Goal: Information Seeking & Learning: Learn about a topic

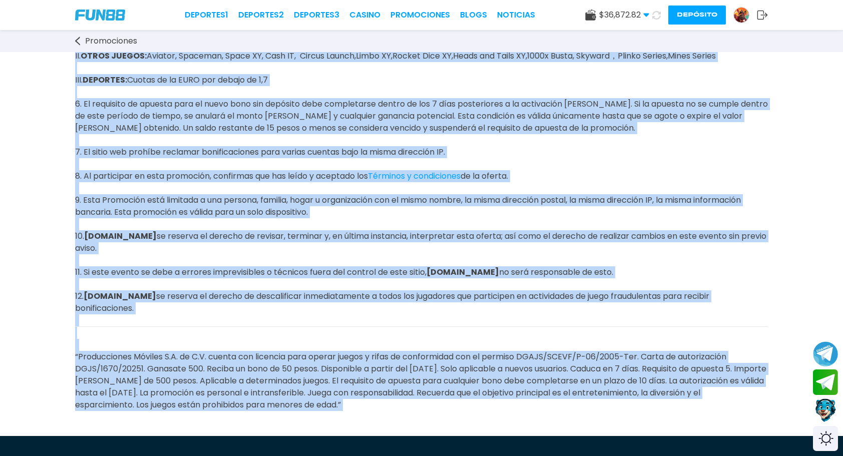
scroll to position [781, 0]
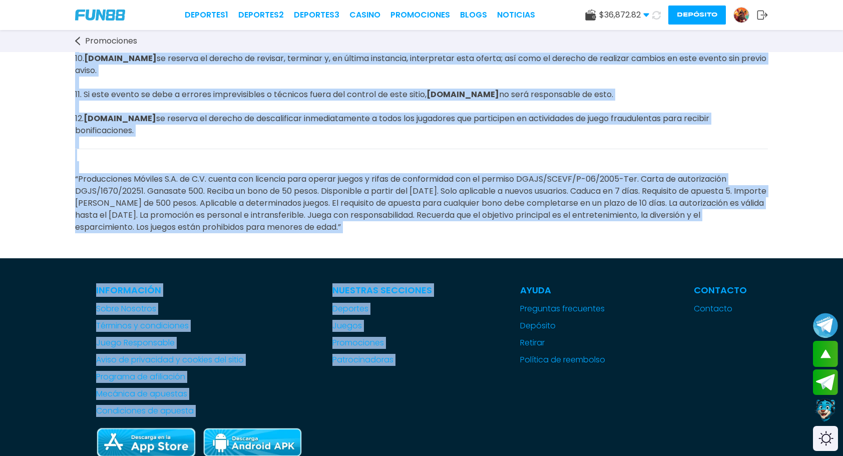
drag, startPoint x: 71, startPoint y: 112, endPoint x: 501, endPoint y: 240, distance: 448.1
click at [485, 200] on span "“Producciones Móviles S.A. de C.V. cuenta con licencia para operar juegos y rif…" at bounding box center [420, 203] width 691 height 60
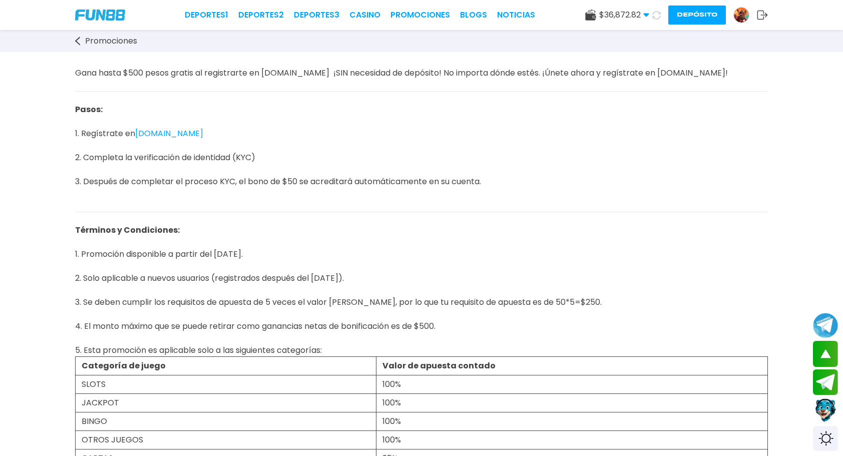
scroll to position [49, 0]
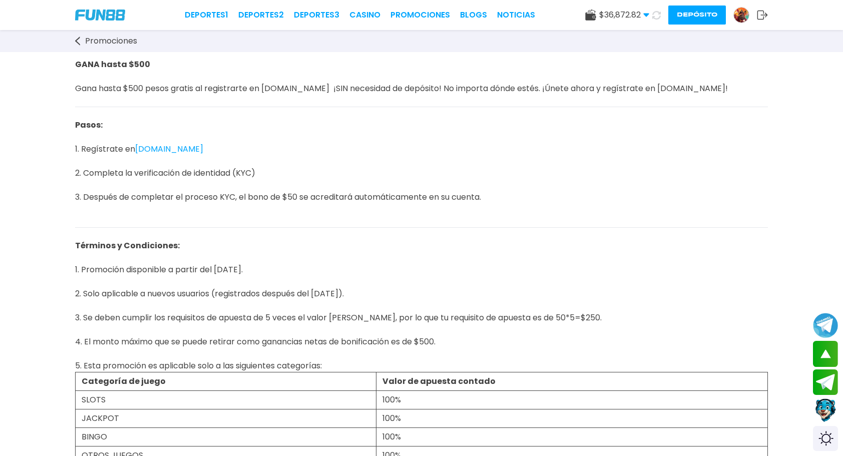
drag, startPoint x: 485, startPoint y: 209, endPoint x: 69, endPoint y: 64, distance: 440.8
copy div "LORE ipsum $411 Dolo sitam $519 conse adipis el seddoeiusmo te INC16.ut ¡LAB et…"
click at [416, 14] on link "Promociones" at bounding box center [420, 15] width 60 height 12
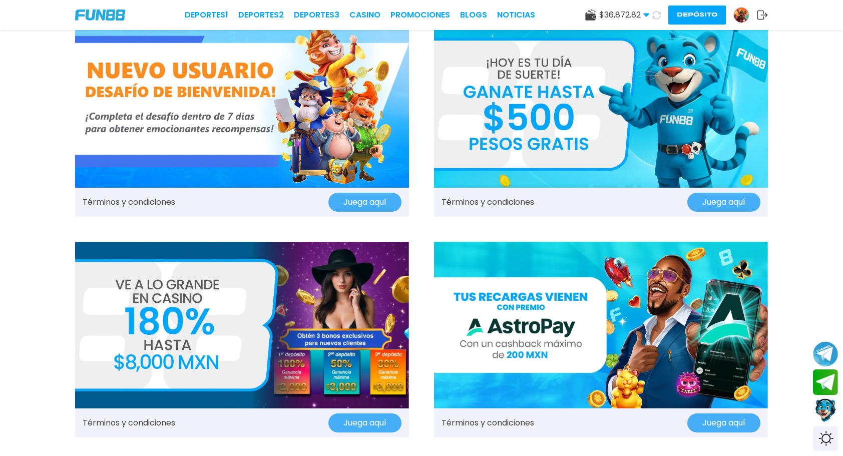
scroll to position [50, 0]
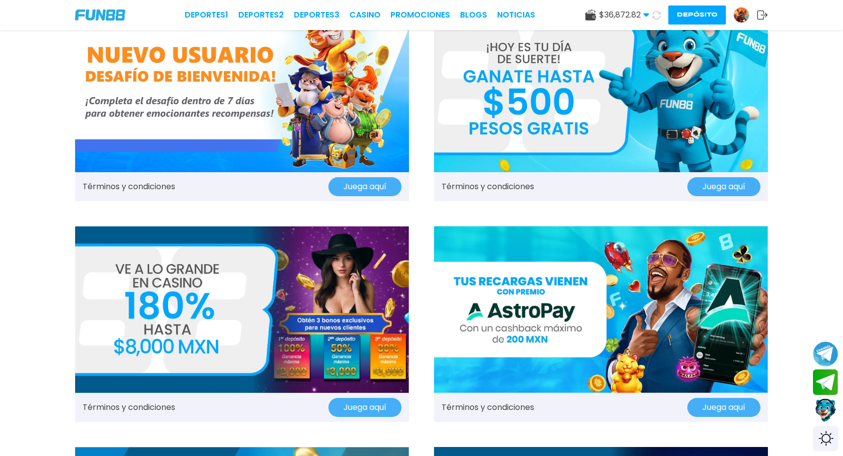
click at [336, 102] on img at bounding box center [242, 88] width 334 height 167
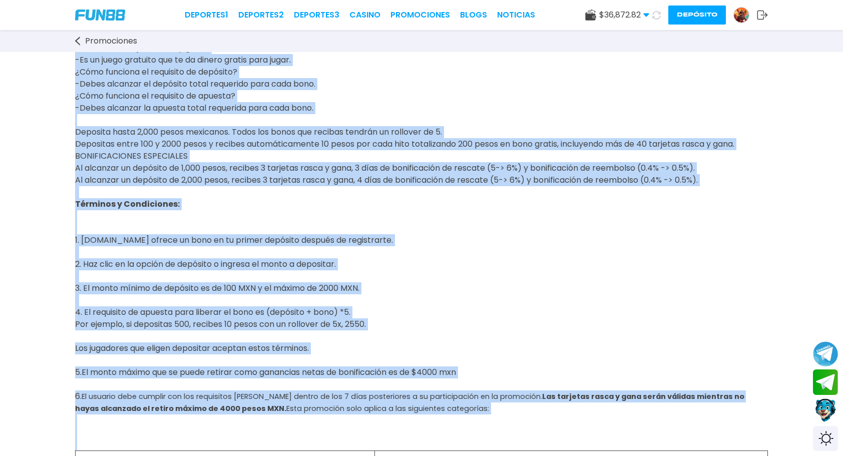
scroll to position [176, 0]
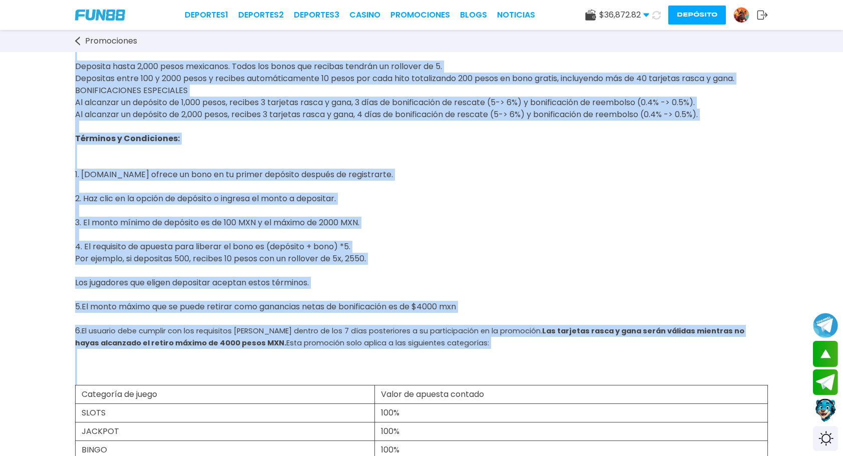
drag, startPoint x: 232, startPoint y: 105, endPoint x: 470, endPoint y: 342, distance: 335.9
copy div "L ipsumd si ame, CON12.AD elitse d eiu temporinc ut labo et dolore magnaali en …"
click at [419, 11] on link "Promociones" at bounding box center [420, 15] width 60 height 12
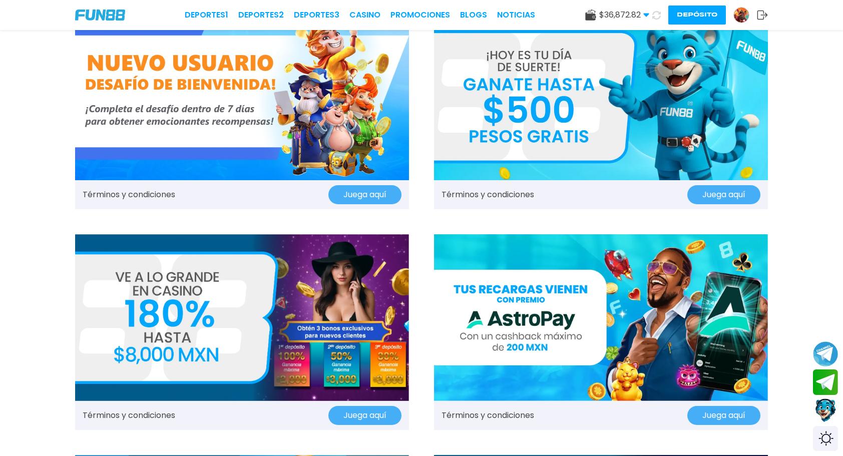
scroll to position [150, 0]
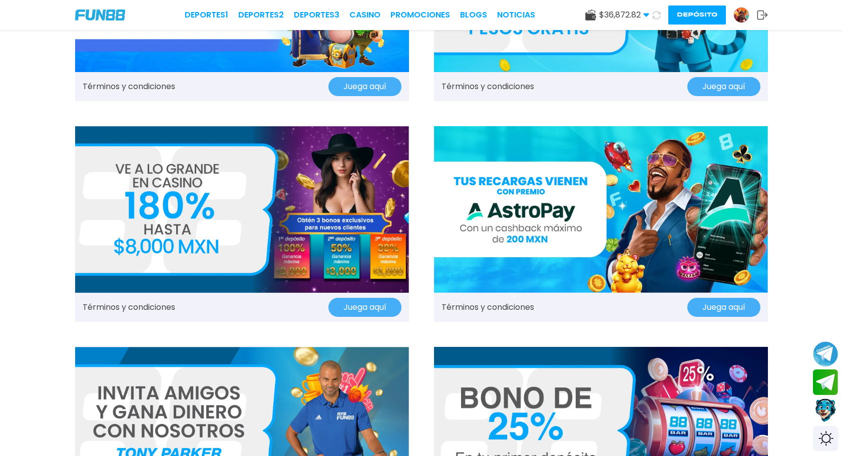
click at [292, 216] on img at bounding box center [242, 209] width 334 height 167
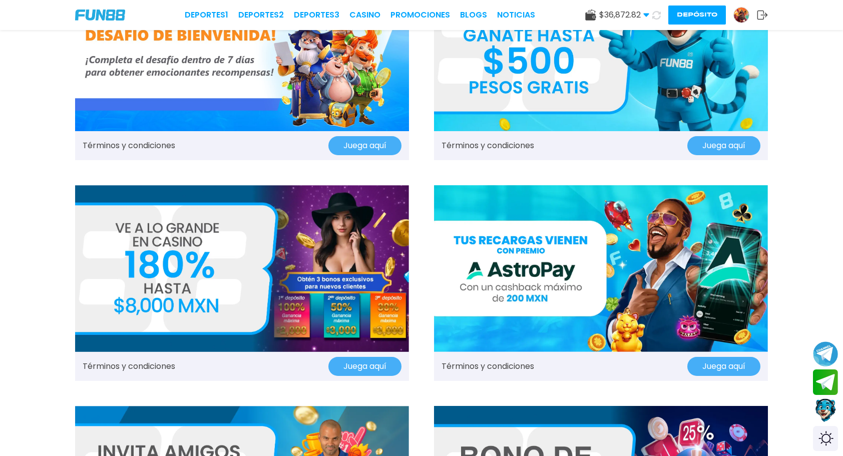
scroll to position [150, 0]
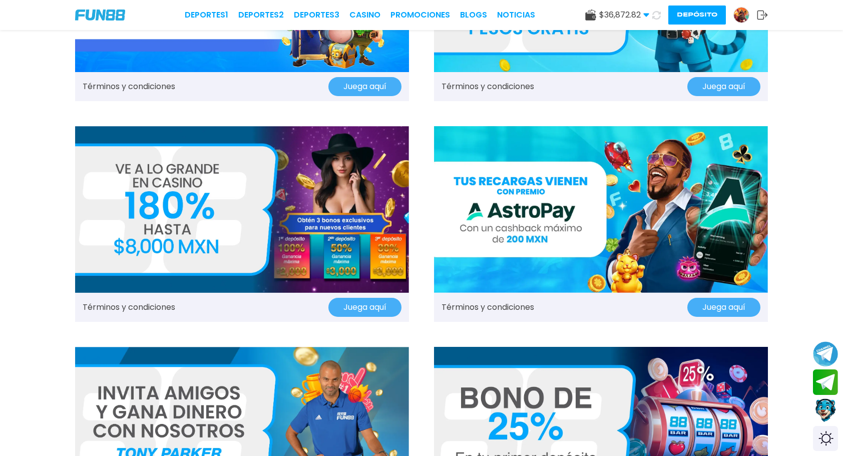
click at [527, 216] on img at bounding box center [601, 209] width 334 height 167
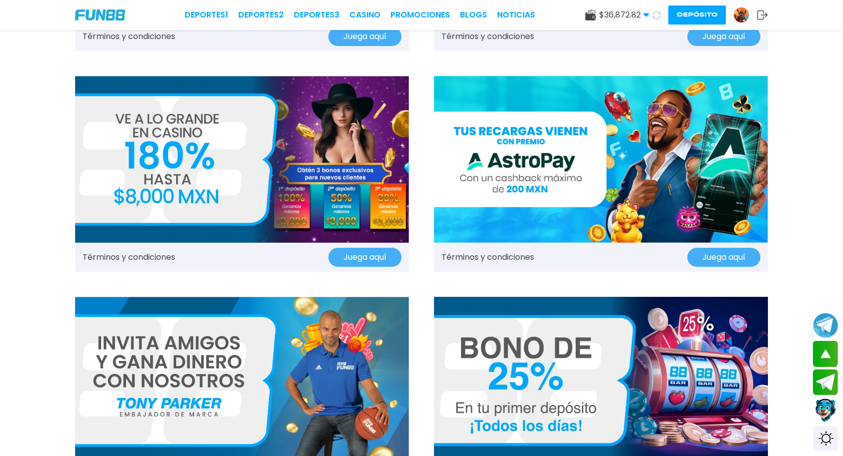
scroll to position [350, 0]
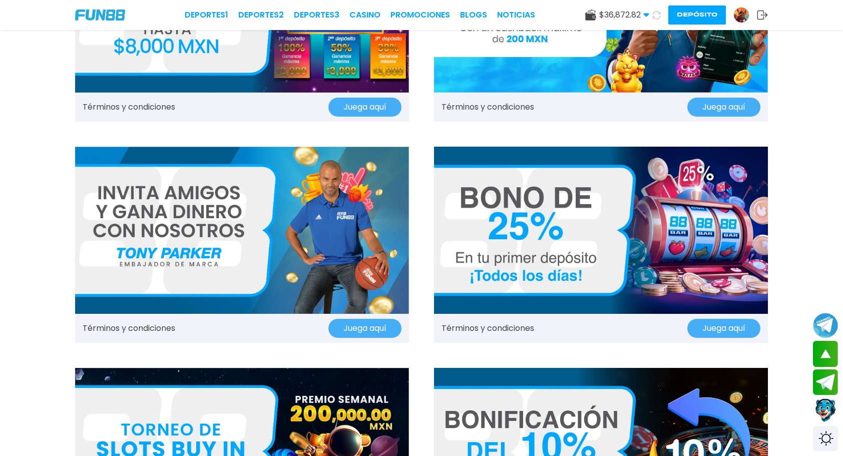
click at [171, 229] on img at bounding box center [242, 230] width 334 height 167
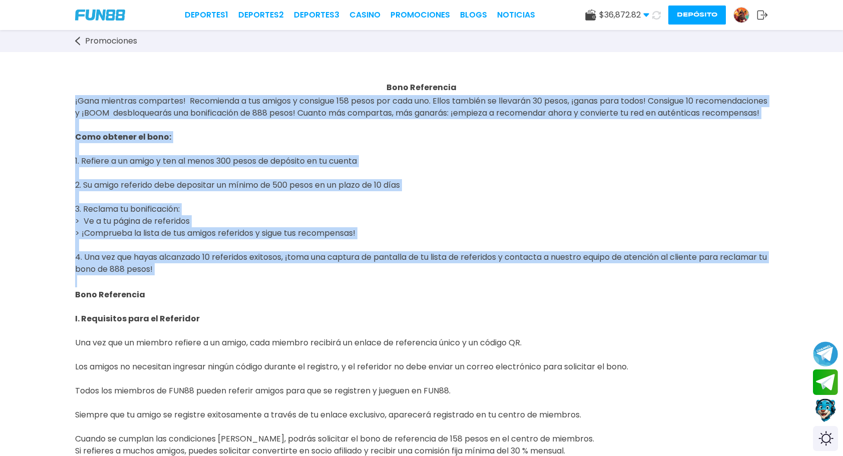
drag, startPoint x: 74, startPoint y: 101, endPoint x: 207, endPoint y: 297, distance: 237.2
copy div "¡Gana mientras compartes! Recomienda a tus amigos y consigue 158 pesos por cada…"
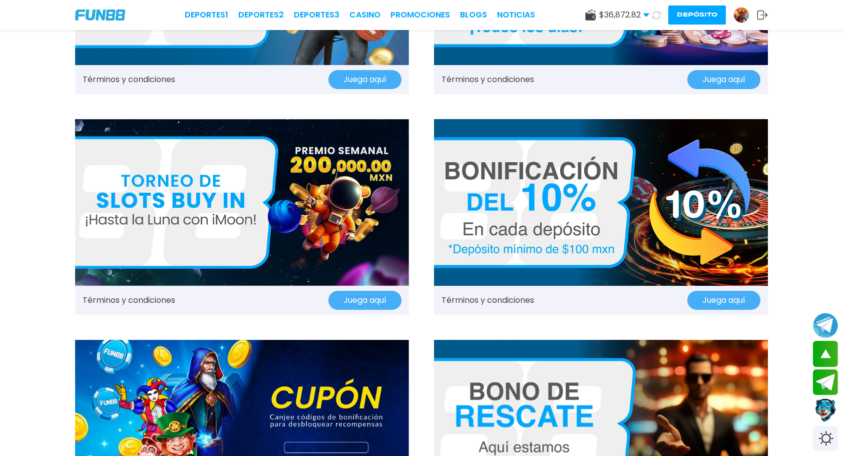
scroll to position [601, 0]
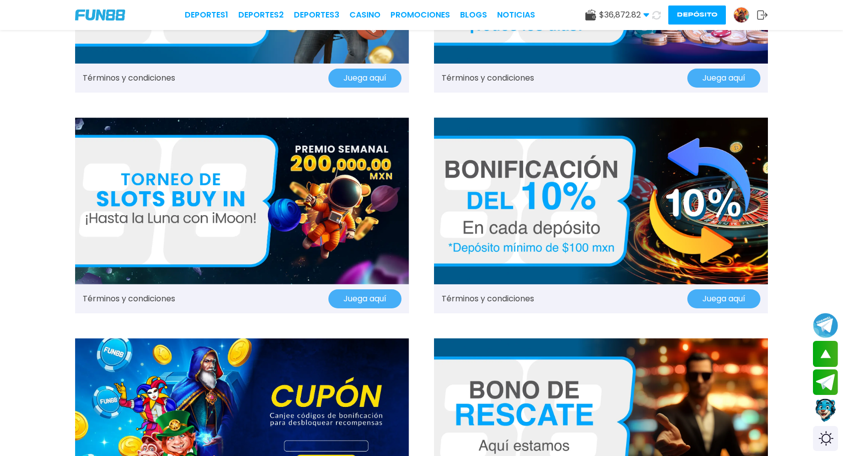
click at [244, 208] on img at bounding box center [242, 201] width 334 height 167
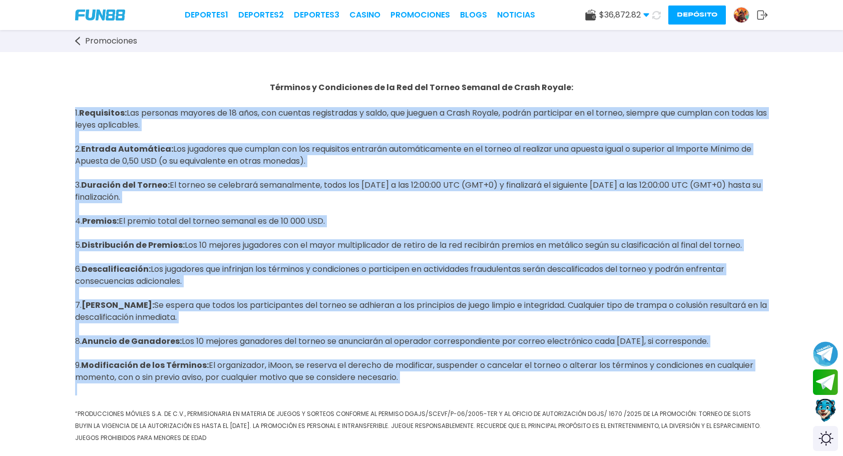
drag, startPoint x: 91, startPoint y: 126, endPoint x: 341, endPoint y: 401, distance: 372.8
click at [341, 401] on div "Términos y Condiciones de la Red del Torneo Semanal de Crash Royale: 1. Requisi…" at bounding box center [421, 260] width 843 height 417
copy div "7. Loremipsum: Dol sitametc adipisc el 00 sedd, eiu tempori utlaboreetd m aliqu…"
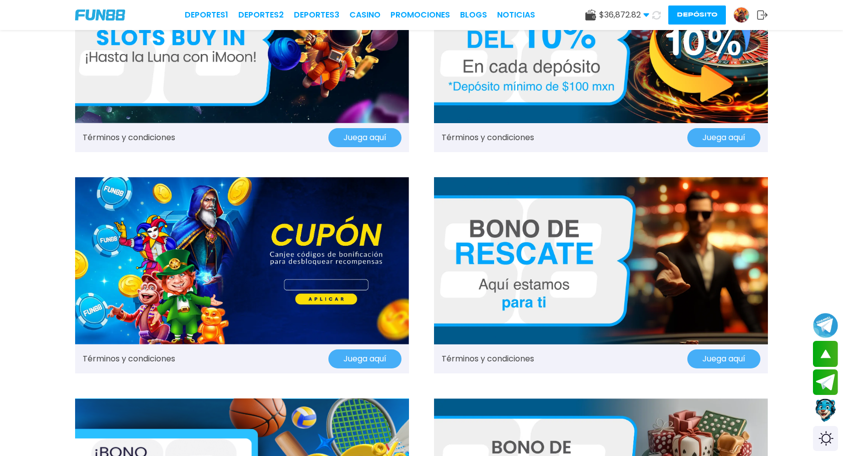
scroll to position [701, 0]
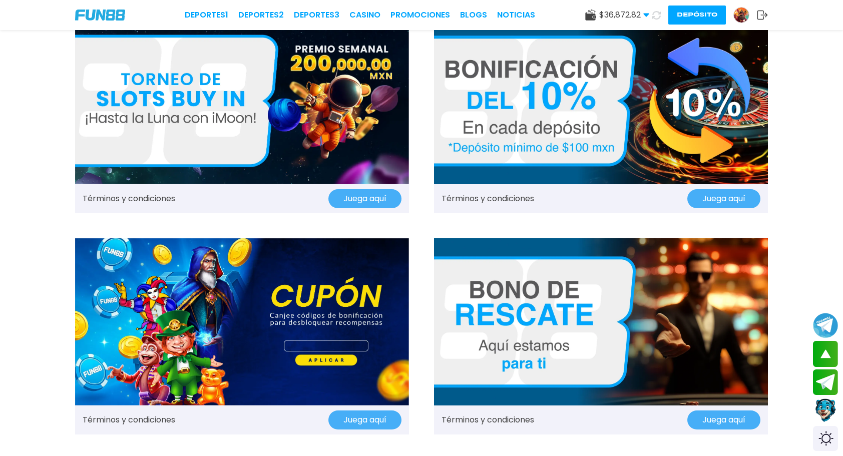
click at [546, 304] on img at bounding box center [601, 321] width 334 height 167
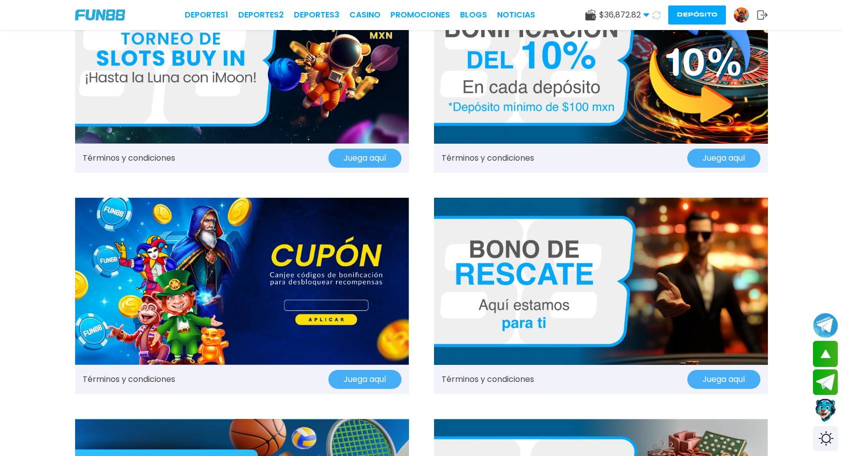
scroll to position [801, 0]
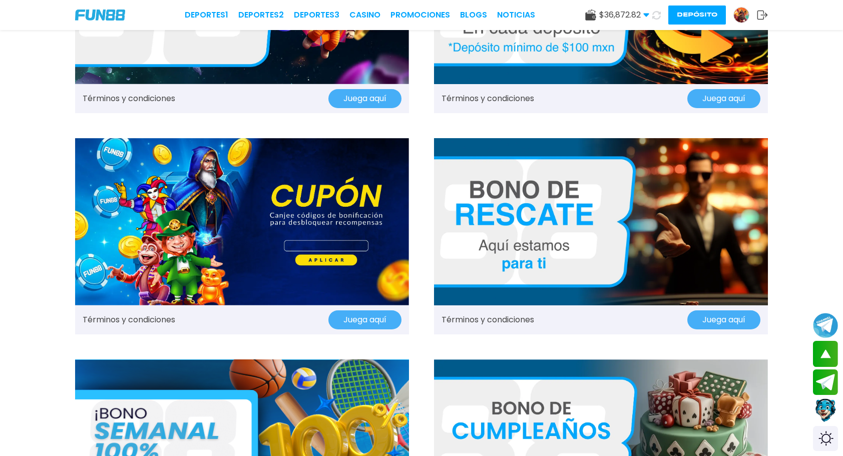
click at [232, 212] on img at bounding box center [242, 221] width 334 height 167
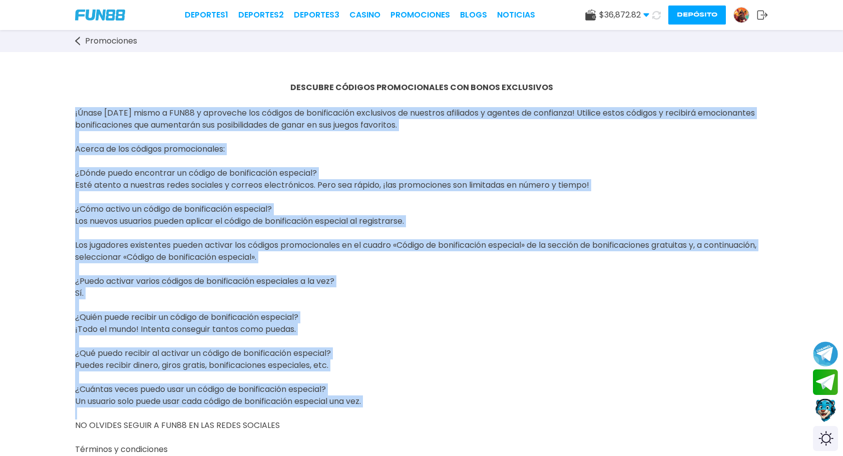
drag, startPoint x: 71, startPoint y: 112, endPoint x: 357, endPoint y: 408, distance: 411.4
copy div "¡Lorem ips dolor s AME86 c adipiscin eli seddoei te incididuntut laboreetdo ma …"
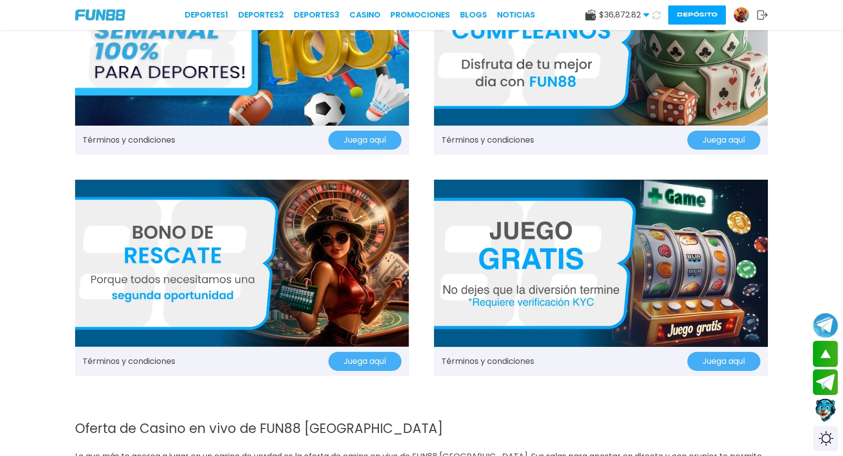
scroll to position [1101, 0]
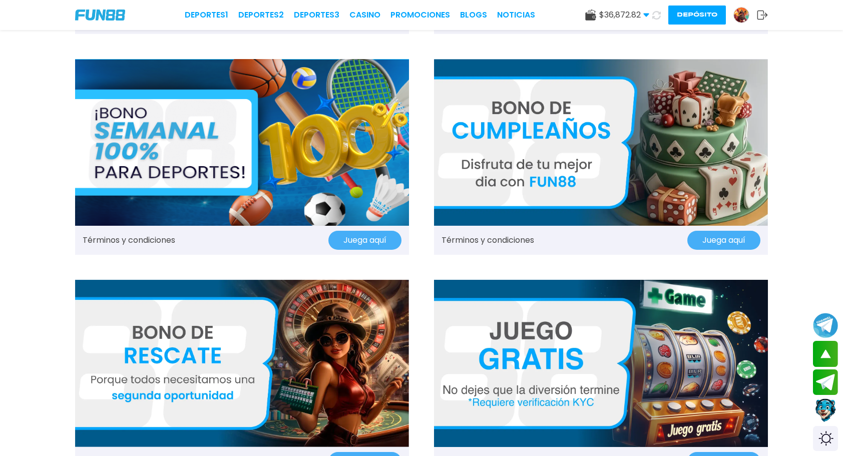
click at [203, 174] on img at bounding box center [242, 142] width 334 height 167
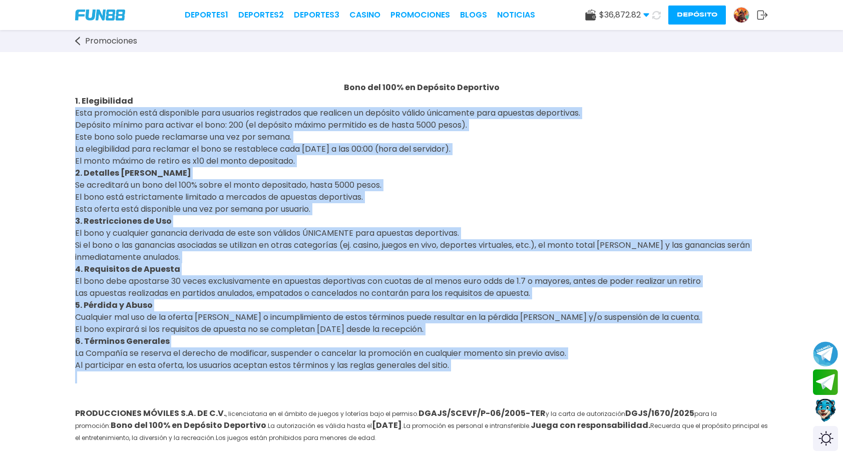
drag, startPoint x: 63, startPoint y: 110, endPoint x: 484, endPoint y: 377, distance: 498.3
click at [484, 377] on div "Bono del 100% en Depósito Deportivo 1. Elegibilidad Esta promoción está disponi…" at bounding box center [421, 260] width 843 height 417
copy div "Lore ipsumdolo sita consectetu adip elitsedd eiusmodtemp inc utlabore et dolore…"
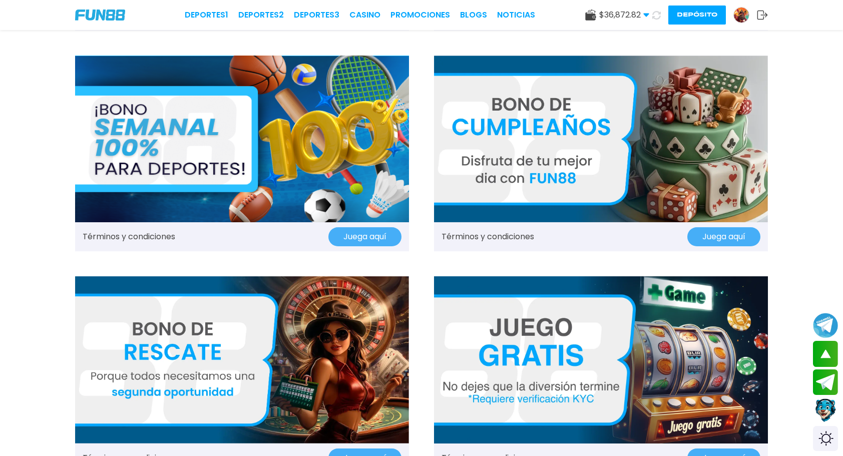
scroll to position [1096, 0]
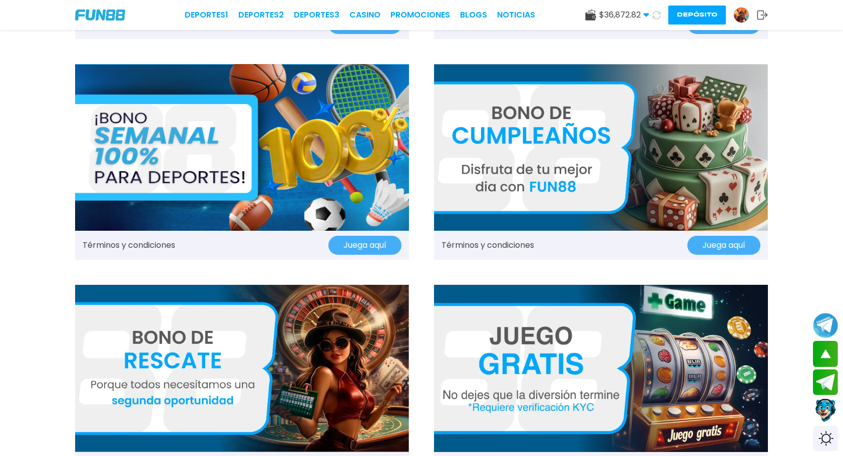
click at [546, 186] on img at bounding box center [601, 147] width 334 height 167
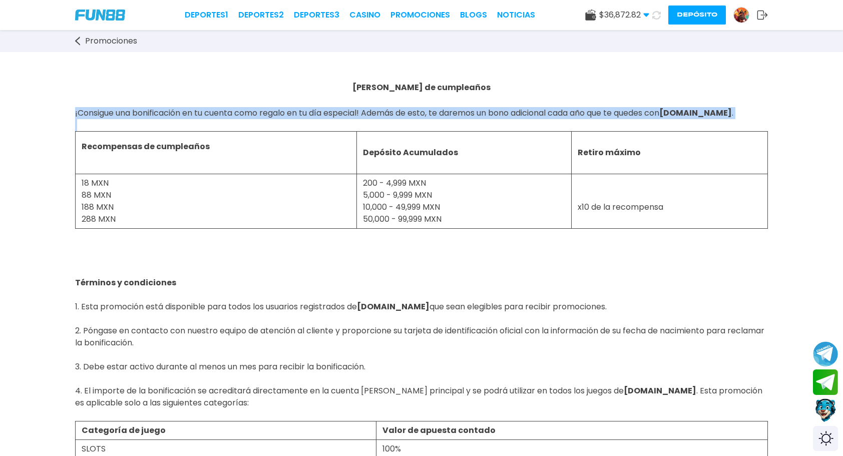
drag, startPoint x: 63, startPoint y: 107, endPoint x: 721, endPoint y: 119, distance: 658.4
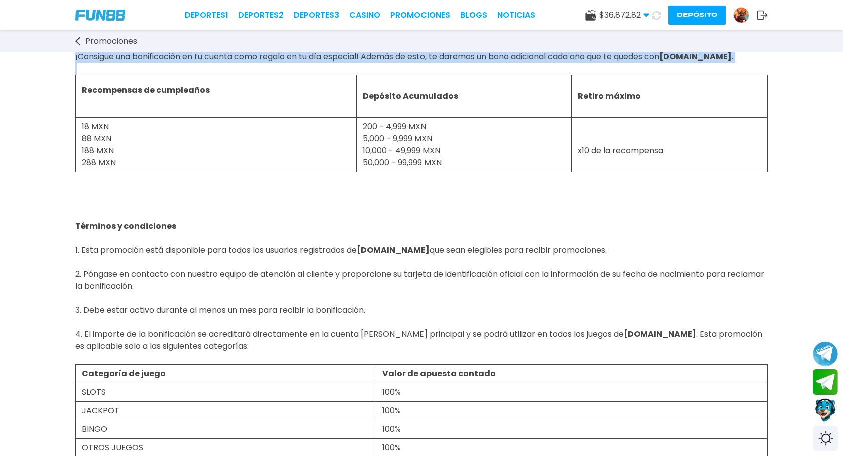
scroll to position [100, 0]
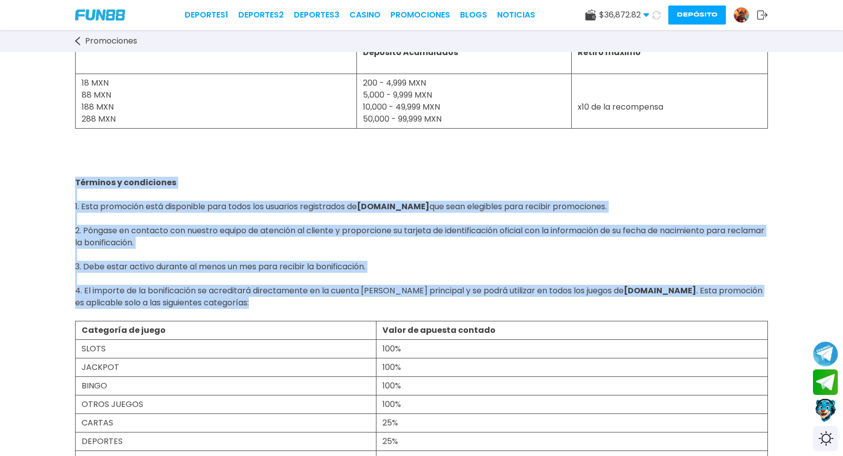
drag, startPoint x: 68, startPoint y: 179, endPoint x: 395, endPoint y: 303, distance: 349.5
click at [395, 303] on div "[PERSON_NAME] de cumpleaños ¡Consigue una bonificación en tu cuenta como regalo…" at bounding box center [421, 397] width 843 height 891
copy span "Términos y condiciones 1. Esta promoción está disponible para todos los usuario…"
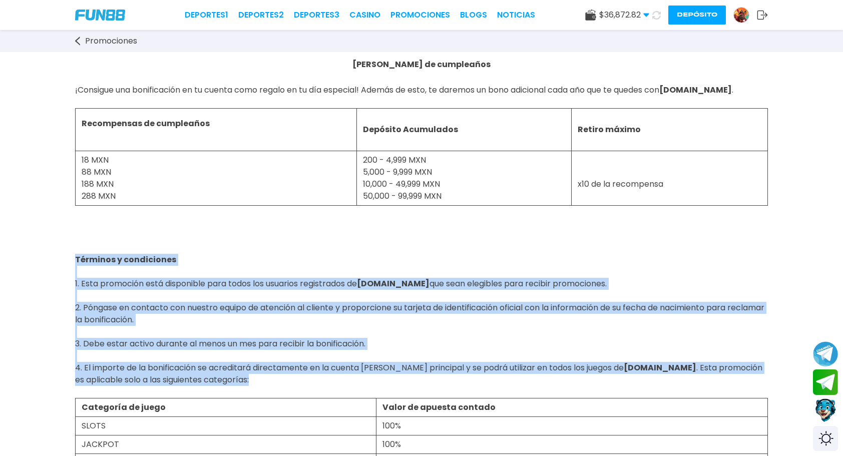
scroll to position [0, 0]
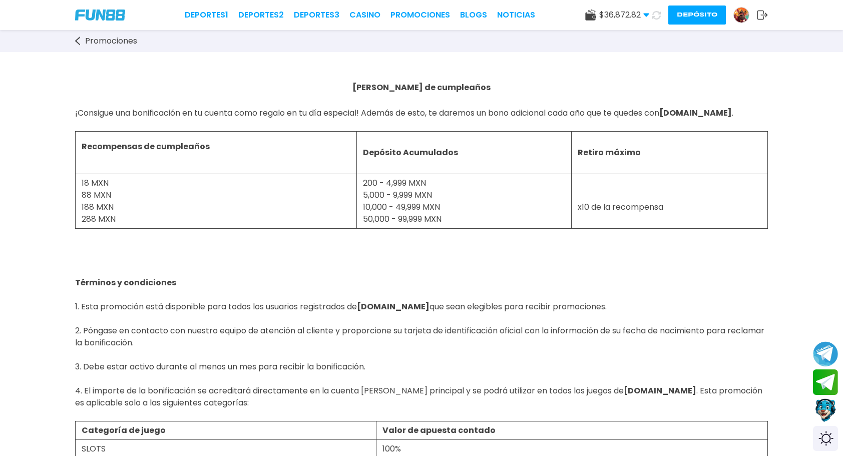
click at [441, 118] on p "¡Consigue una bonificación en tu cuenta como regalo en tu día especial! Además …" at bounding box center [421, 113] width 693 height 36
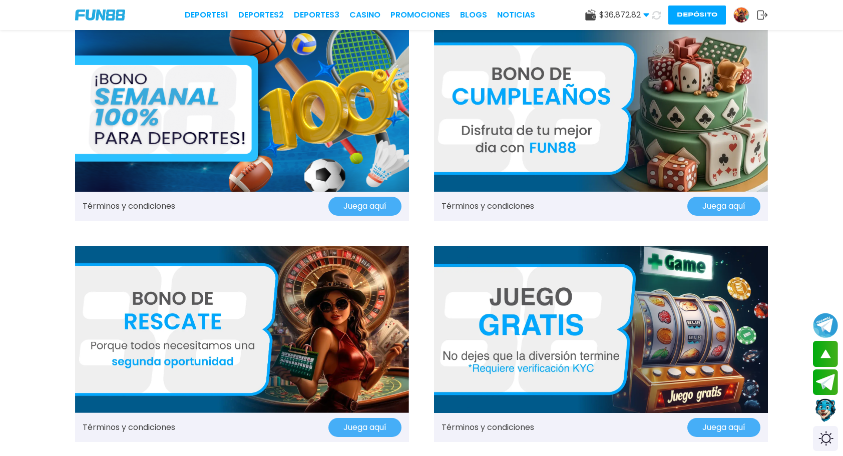
scroll to position [1261, 0]
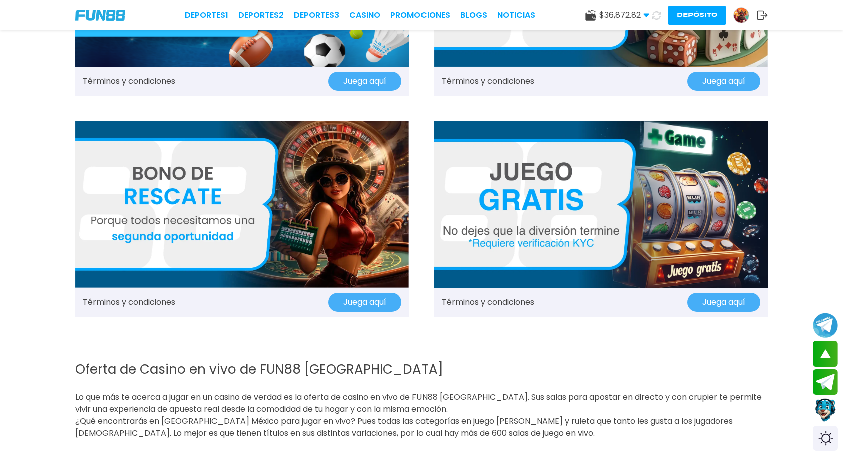
click at [205, 180] on img at bounding box center [242, 204] width 334 height 167
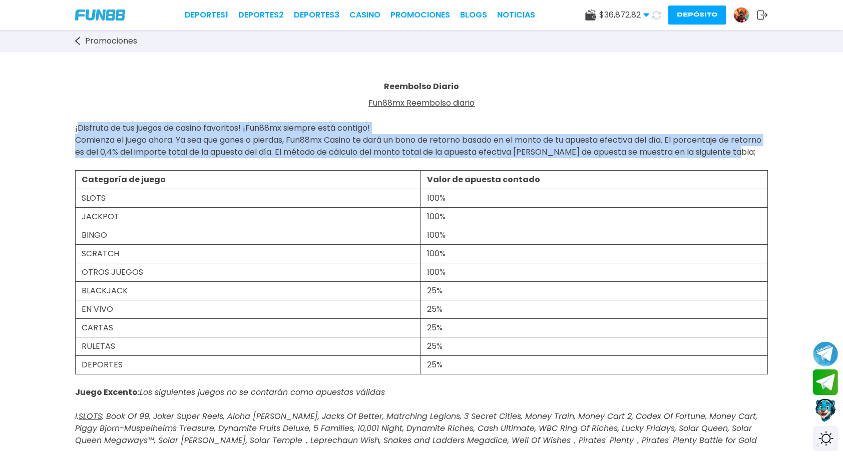
drag, startPoint x: 70, startPoint y: 128, endPoint x: 796, endPoint y: 152, distance: 726.8
click at [422, 16] on link "Promociones" at bounding box center [420, 15] width 60 height 12
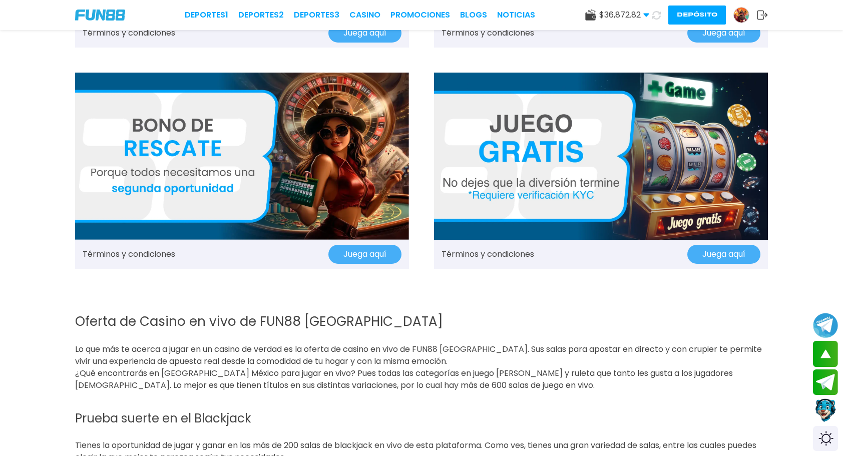
scroll to position [1252, 0]
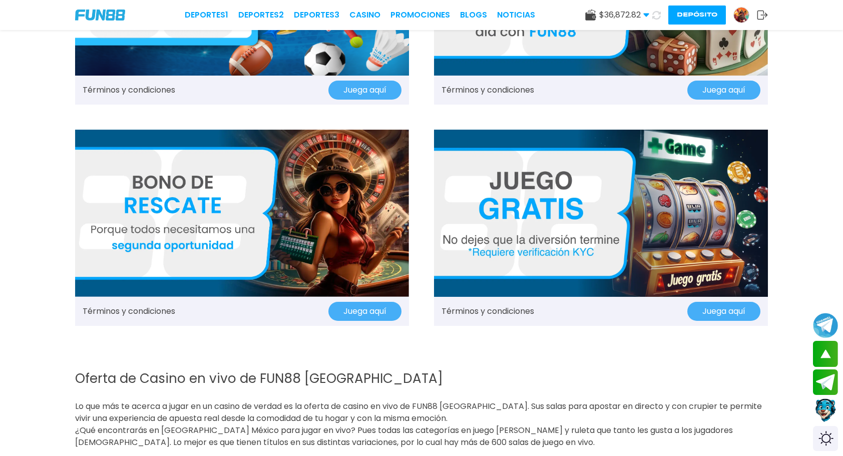
click at [517, 175] on img at bounding box center [601, 213] width 334 height 167
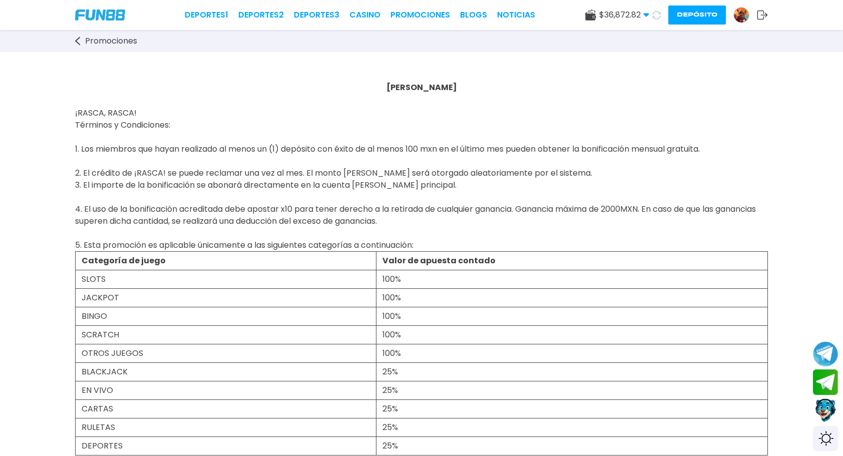
drag, startPoint x: 70, startPoint y: 112, endPoint x: 469, endPoint y: 248, distance: 421.6
click at [469, 248] on div "[PERSON_NAME] ¡RASCA, RASCA! Términos y Condiciones: 1. Los miembros que hayan …" at bounding box center [421, 464] width 843 height 825
copy span "¡RASCA, RASCA! Términos y Condiciones: 1. Los miembros que hayan realizado al m…"
click at [422, 18] on link "Promociones" at bounding box center [420, 15] width 60 height 12
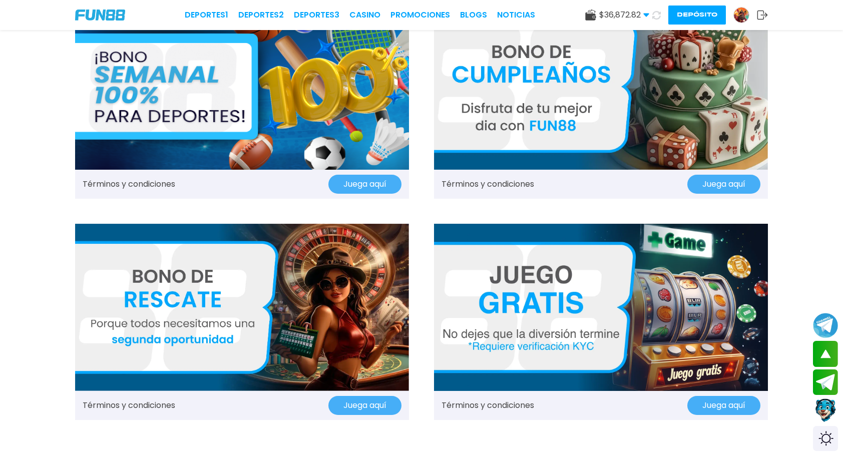
scroll to position [1051, 0]
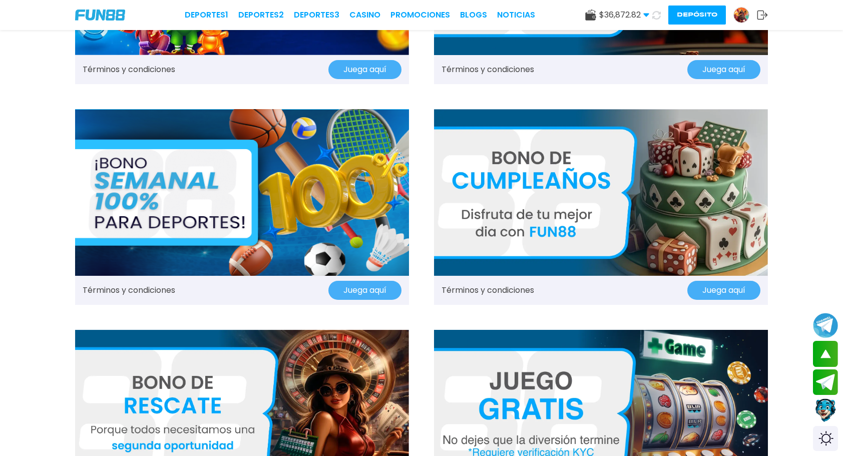
click at [239, 174] on img at bounding box center [242, 192] width 334 height 167
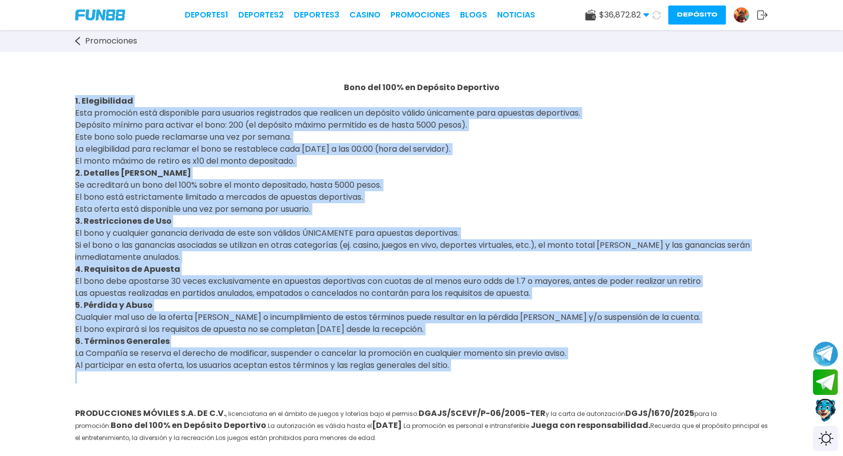
drag, startPoint x: 67, startPoint y: 99, endPoint x: 293, endPoint y: 381, distance: 361.8
click at [293, 381] on div "Bono del 100% en Depósito Deportivo 1. Elegibilidad Esta promoción está disponi…" at bounding box center [421, 260] width 843 height 417
copy div "6. Loremipsumdo Sita consectet adip elitseddoe temp incididu utlaboreetd mag al…"
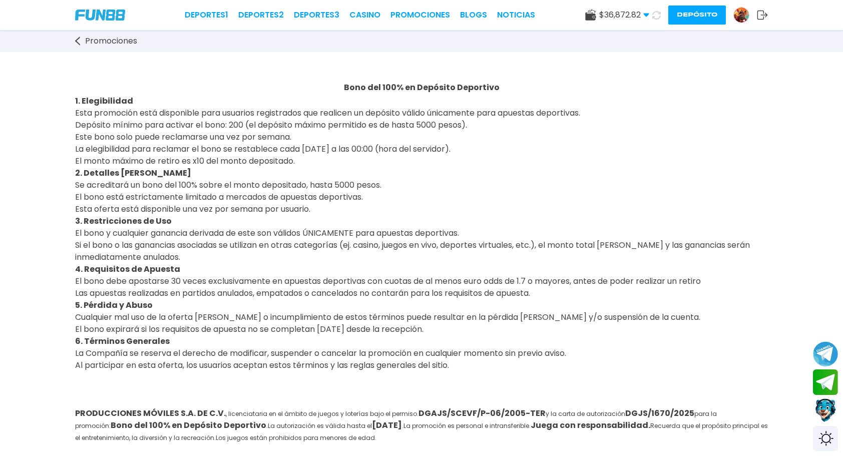
click at [378, 86] on strong "Bono del 100% en Depósito Deportivo" at bounding box center [422, 88] width 156 height 12
click at [421, 15] on link "Promociones" at bounding box center [420, 15] width 60 height 12
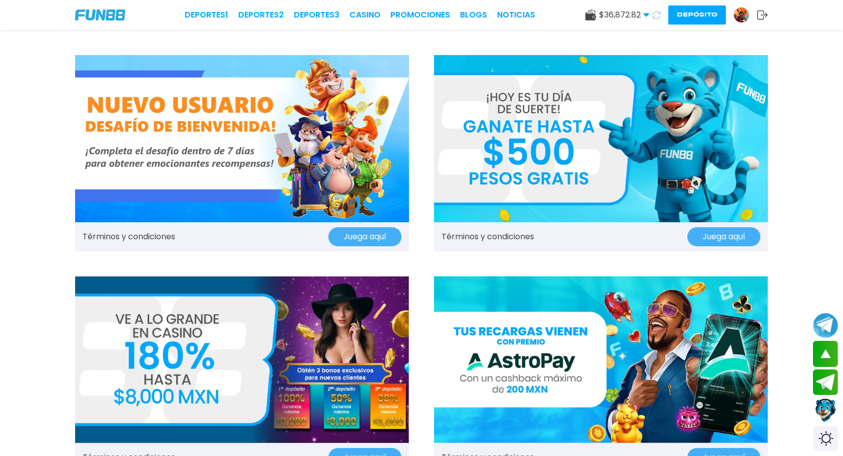
click at [297, 105] on img at bounding box center [242, 138] width 334 height 167
click at [593, 151] on img at bounding box center [601, 138] width 334 height 167
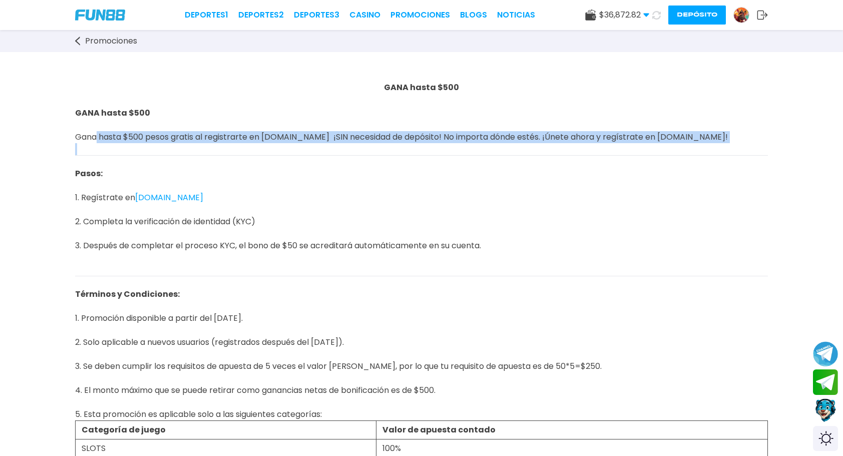
drag, startPoint x: 94, startPoint y: 138, endPoint x: 280, endPoint y: 143, distance: 186.8
click at [280, 143] on p "GANA hasta $500 Gana hasta $500 pesos gratis al registrarte en [DOMAIN_NAME] ¡S…" at bounding box center [421, 131] width 693 height 48
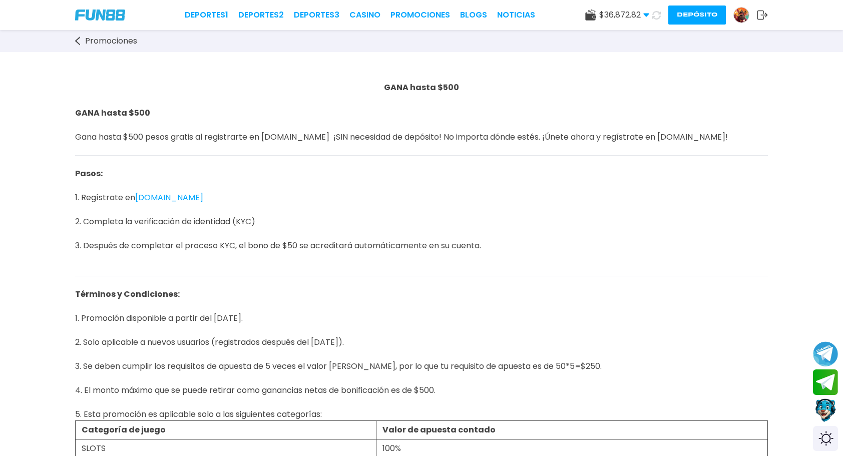
drag, startPoint x: 280, startPoint y: 143, endPoint x: 277, endPoint y: 225, distance: 81.7
click at [277, 225] on p "Pasos: 1. Regístrate en [DOMAIN_NAME] 2. Completa la verificación de identidad …" at bounding box center [421, 216] width 693 height 120
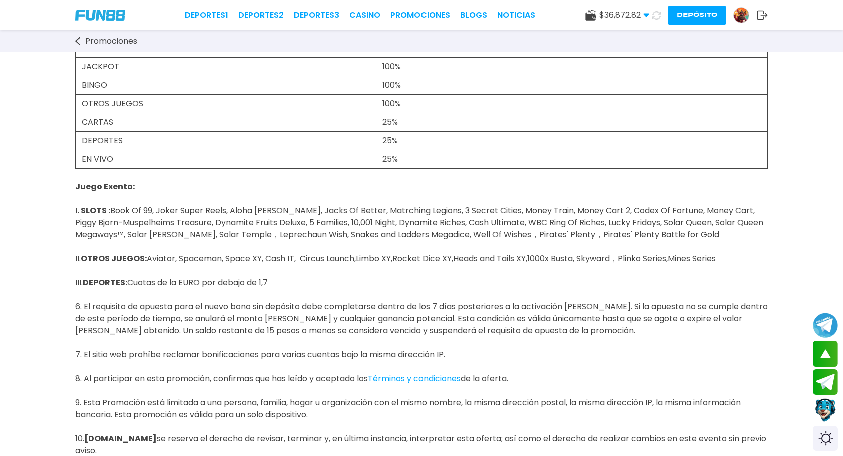
scroll to position [200, 0]
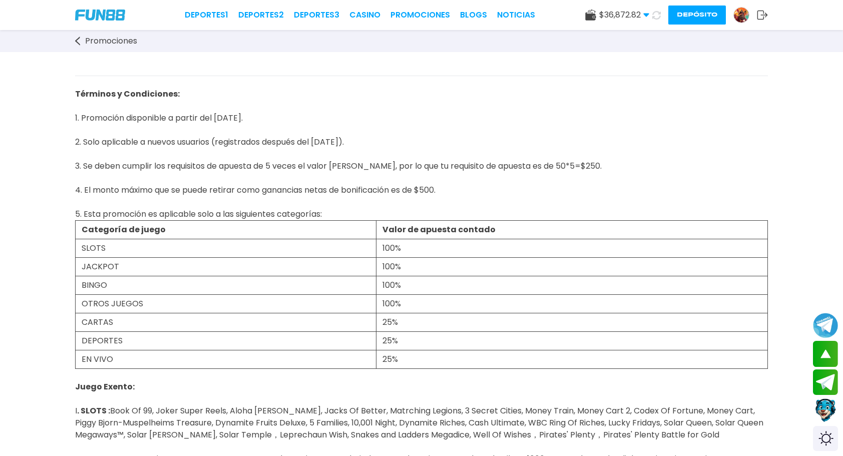
click at [448, 192] on p "Términos y Condiciones: 1. Promoción disponible a partir del [DATE]. 2. Solo ap…" at bounding box center [421, 148] width 693 height 144
